Goal: Register for event/course

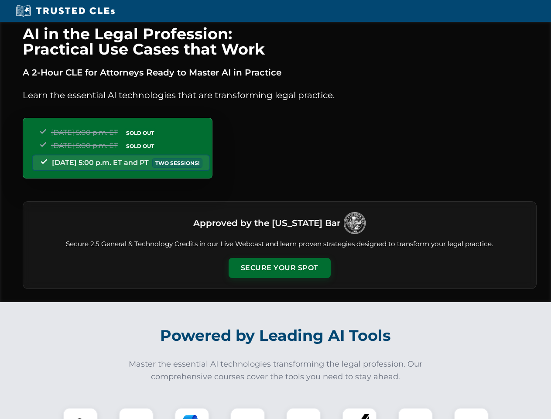
click at [279, 268] on button "Secure Your Spot" at bounding box center [280, 268] width 102 height 20
click at [80, 413] on img at bounding box center [80, 424] width 25 height 25
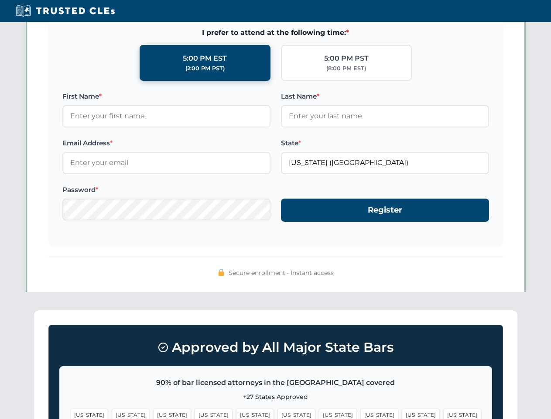
click at [319, 413] on span "[US_STATE]" at bounding box center [338, 414] width 38 height 13
click at [402, 413] on span "[US_STATE]" at bounding box center [421, 414] width 38 height 13
